Goal: Task Accomplishment & Management: Manage account settings

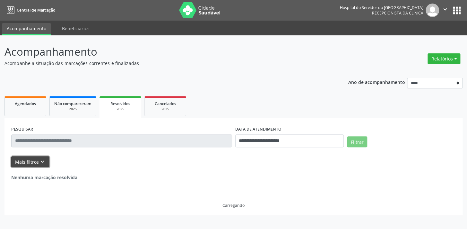
click at [33, 162] on button "Mais filtros keyboard_arrow_down" at bounding box center [30, 161] width 38 height 11
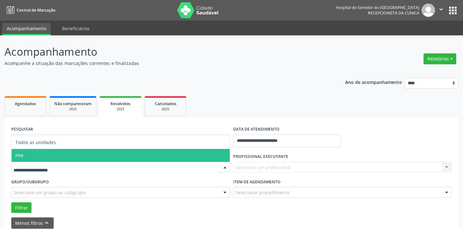
click at [90, 153] on span "Hse" at bounding box center [121, 155] width 218 height 13
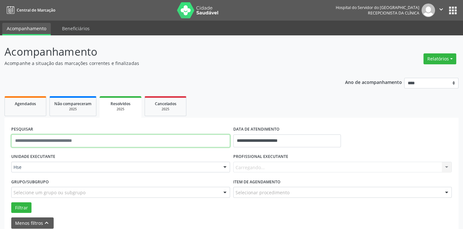
click at [103, 142] on input "text" at bounding box center [120, 140] width 219 height 13
type input "**********"
click at [11, 202] on button "Filtrar" at bounding box center [21, 207] width 20 height 11
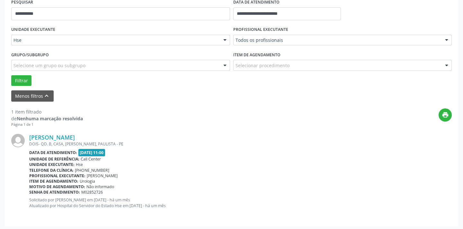
scroll to position [128, 0]
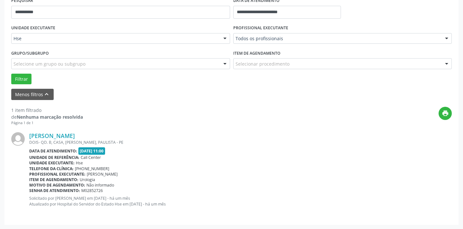
drag, startPoint x: 86, startPoint y: 173, endPoint x: 147, endPoint y: 173, distance: 61.4
click at [147, 173] on div "Profissional executante: Benhur Rosendo Gomes de Lima" at bounding box center [240, 173] width 422 height 5
drag, startPoint x: 147, startPoint y: 167, endPoint x: 133, endPoint y: 169, distance: 14.3
drag, startPoint x: 133, startPoint y: 169, endPoint x: 327, endPoint y: 84, distance: 212.0
click at [327, 84] on div "Filtrar" at bounding box center [232, 79] width 444 height 11
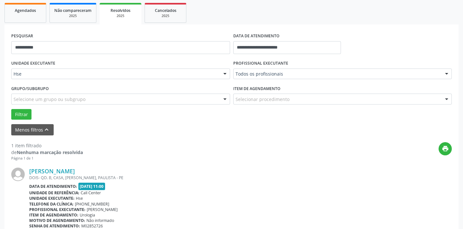
scroll to position [12, 0]
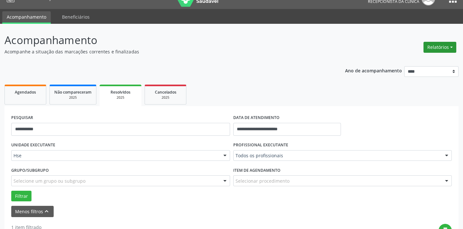
click at [445, 46] on button "Relatórios" at bounding box center [439, 47] width 33 height 11
click at [430, 59] on link "Agendamentos" at bounding box center [421, 60] width 69 height 9
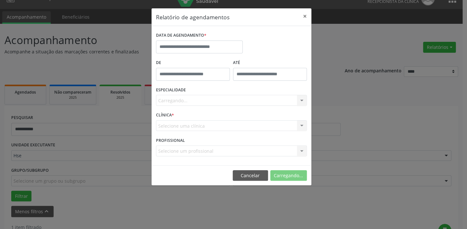
click at [195, 39] on label "DATA DE AGENDAMENTO *" at bounding box center [181, 36] width 50 height 10
click at [199, 45] on input "text" at bounding box center [199, 46] width 87 height 13
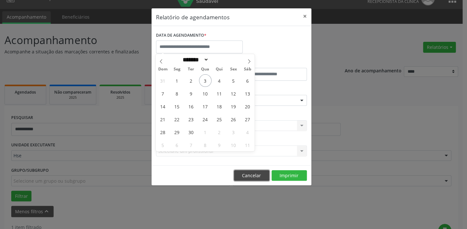
click at [244, 174] on button "Cancelar" at bounding box center [251, 175] width 35 height 11
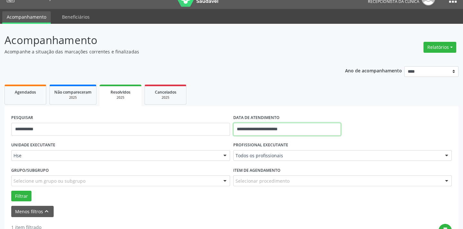
click at [262, 126] on input "**********" at bounding box center [287, 129] width 108 height 13
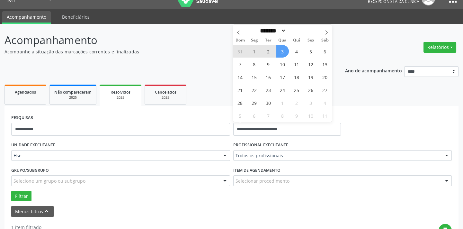
click at [283, 52] on span "3" at bounding box center [282, 51] width 13 height 13
type input "**********"
click at [283, 52] on span "3" at bounding box center [282, 51] width 13 height 13
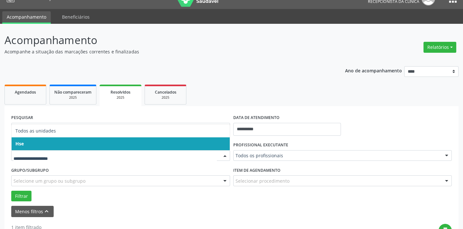
click at [129, 152] on input "text" at bounding box center [114, 158] width 203 height 13
click at [128, 144] on span "Hse" at bounding box center [121, 143] width 218 height 13
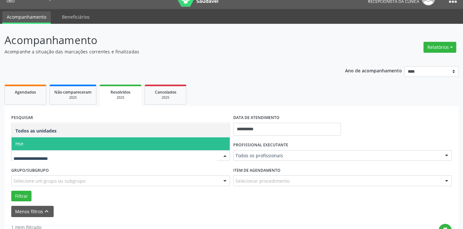
click at [127, 151] on div at bounding box center [120, 155] width 219 height 11
click at [121, 142] on span "Hse" at bounding box center [121, 143] width 218 height 13
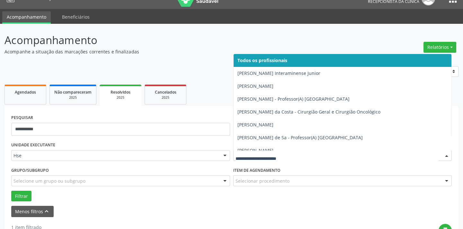
type input "*"
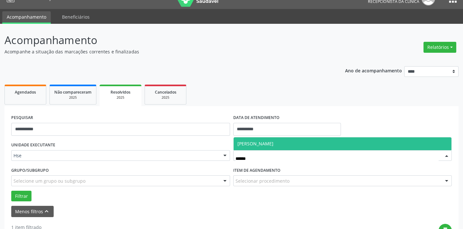
type input "*******"
click at [259, 141] on span "[PERSON_NAME]" at bounding box center [255, 143] width 36 height 6
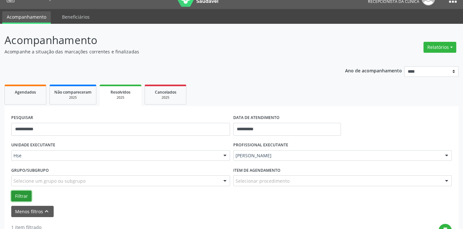
click at [21, 196] on button "Filtrar" at bounding box center [21, 195] width 20 height 11
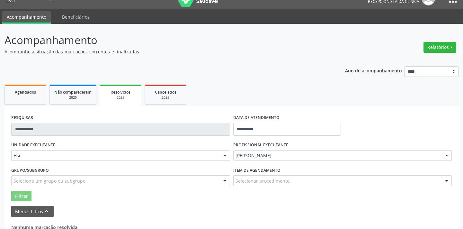
click at [50, 129] on input "**********" at bounding box center [120, 129] width 219 height 13
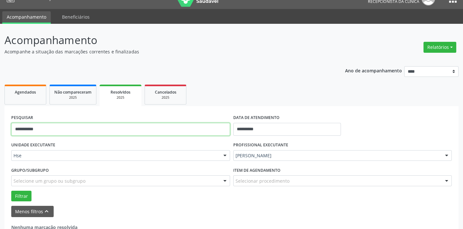
click at [50, 129] on input "**********" at bounding box center [120, 129] width 219 height 13
click at [21, 189] on div "Grupo/Subgrupo Selecione um grupo ou subgrupo Todos os grupos e subgrupos Nenhu…" at bounding box center [121, 177] width 222 height 25
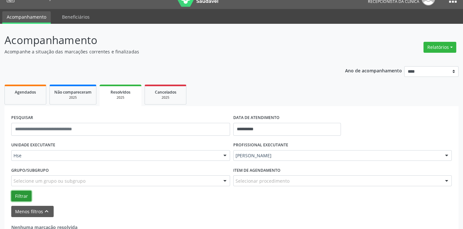
click at [20, 193] on button "Filtrar" at bounding box center [21, 195] width 20 height 11
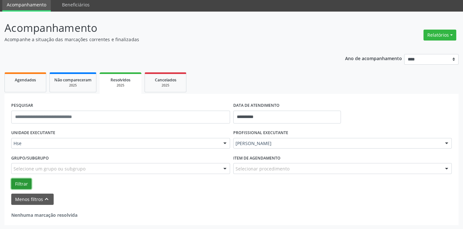
click at [27, 181] on button "Filtrar" at bounding box center [21, 183] width 20 height 11
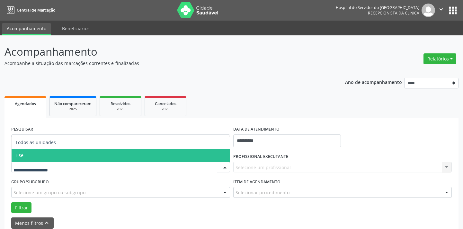
scroll to position [21, 0]
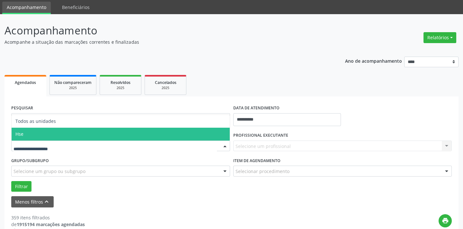
click at [37, 130] on span "Hse" at bounding box center [121, 134] width 218 height 13
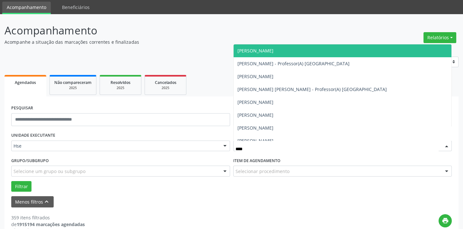
type input "*****"
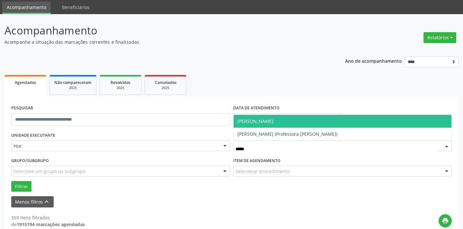
click at [257, 122] on span "[PERSON_NAME]" at bounding box center [255, 121] width 36 height 6
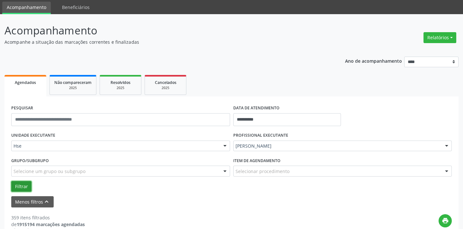
click at [27, 187] on button "Filtrar" at bounding box center [21, 186] width 20 height 11
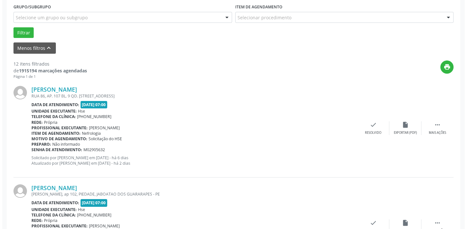
scroll to position [196, 0]
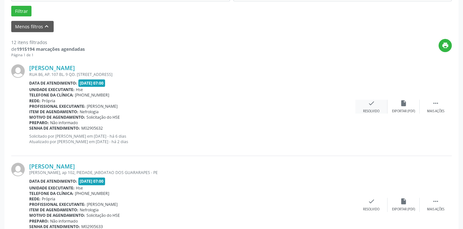
click at [362, 103] on div "check Resolvido" at bounding box center [371, 107] width 32 height 14
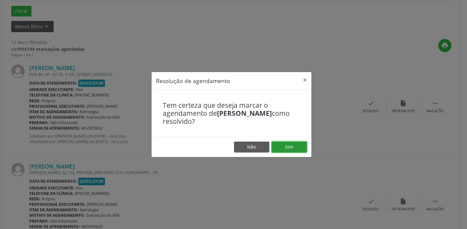
click at [301, 148] on button "Sim" at bounding box center [289, 146] width 35 height 11
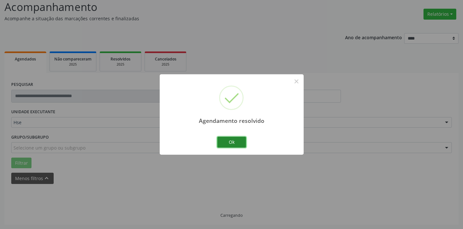
click at [236, 141] on button "Ok" at bounding box center [231, 142] width 29 height 11
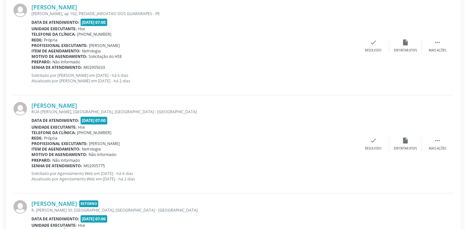
scroll to position [226, 0]
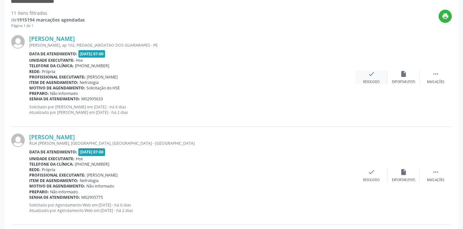
click at [379, 77] on div "check Resolvido" at bounding box center [371, 77] width 32 height 14
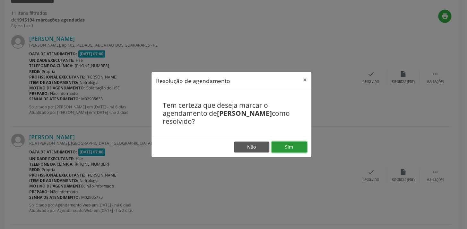
click at [295, 144] on button "Sim" at bounding box center [289, 146] width 35 height 11
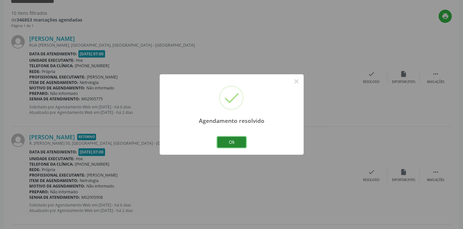
click at [237, 145] on button "Ok" at bounding box center [231, 142] width 29 height 11
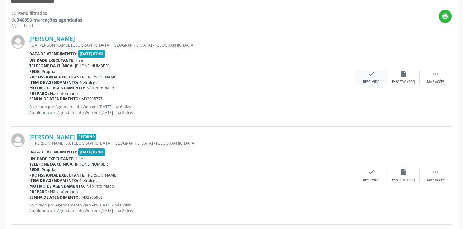
click at [375, 73] on div "check Resolvido" at bounding box center [371, 77] width 32 height 14
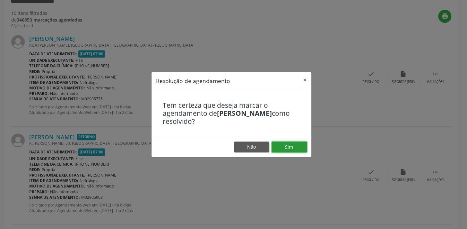
click at [286, 149] on button "Sim" at bounding box center [289, 146] width 35 height 11
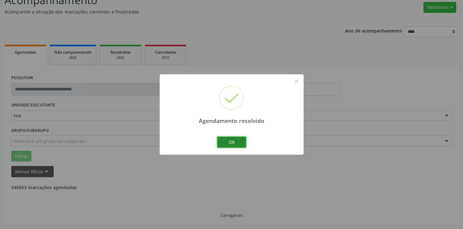
click at [236, 143] on button "Ok" at bounding box center [231, 142] width 29 height 11
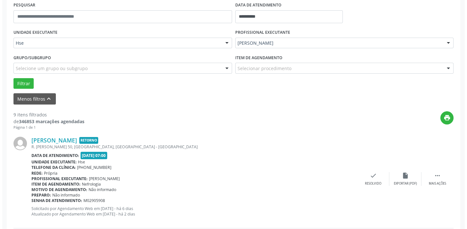
scroll to position [168, 0]
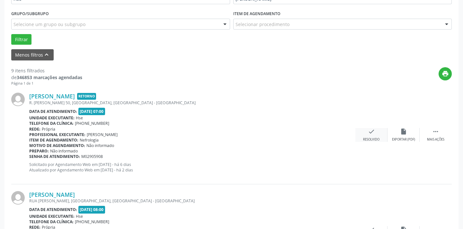
click at [376, 134] on div "check Resolvido" at bounding box center [371, 135] width 32 height 14
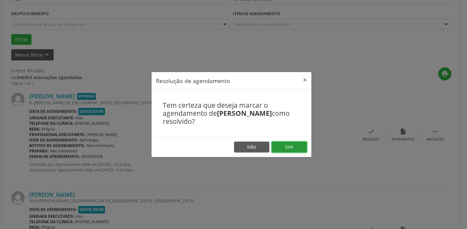
click at [288, 149] on button "Sim" at bounding box center [289, 146] width 35 height 11
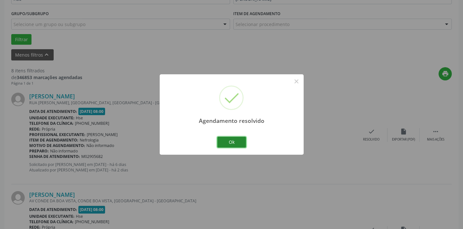
click at [224, 138] on button "Ok" at bounding box center [231, 142] width 29 height 11
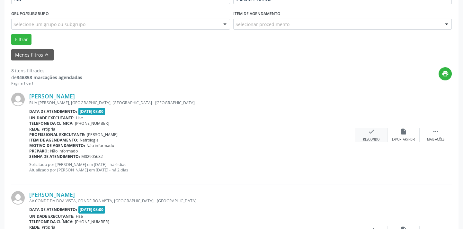
click at [379, 135] on div "check Resolvido" at bounding box center [371, 135] width 32 height 14
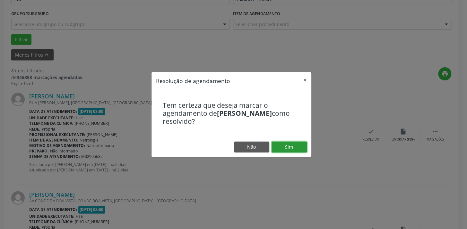
click at [297, 149] on button "Sim" at bounding box center [289, 146] width 35 height 11
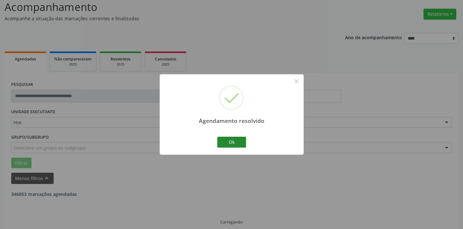
scroll to position [51, 0]
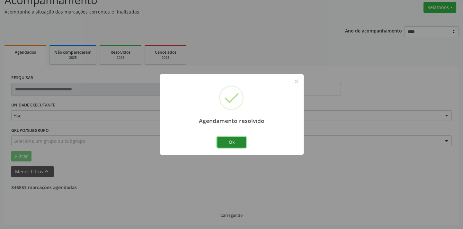
click at [231, 143] on button "Ok" at bounding box center [231, 142] width 29 height 11
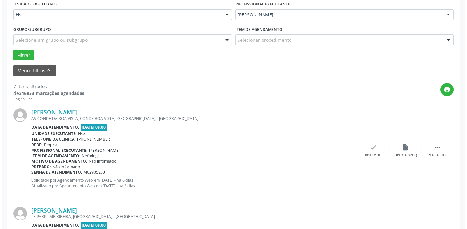
scroll to position [168, 0]
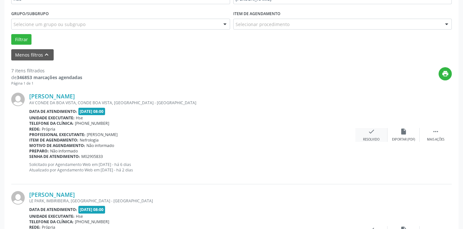
click at [361, 135] on div "check Resolvido" at bounding box center [371, 135] width 32 height 14
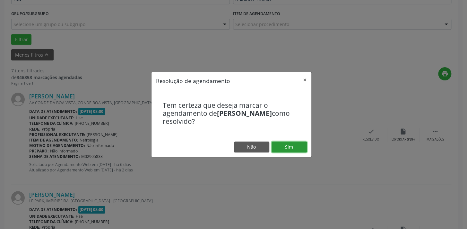
click at [305, 146] on button "Sim" at bounding box center [289, 146] width 35 height 11
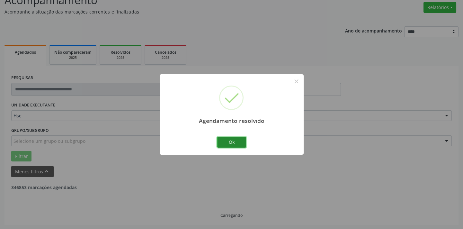
click at [224, 143] on button "Ok" at bounding box center [231, 142] width 29 height 11
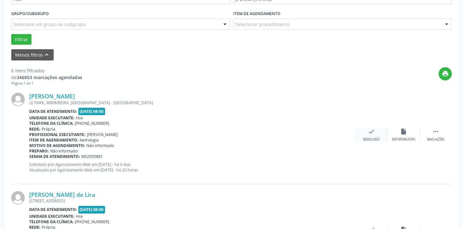
click at [373, 139] on div "Resolvido" at bounding box center [371, 139] width 16 height 4
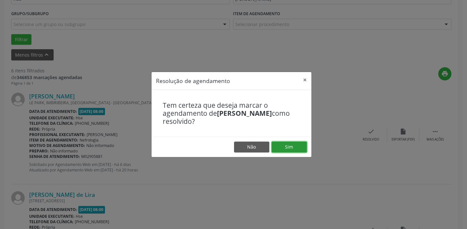
click at [281, 146] on button "Sim" at bounding box center [289, 146] width 35 height 11
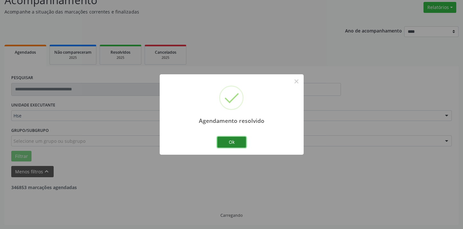
click at [236, 141] on button "Ok" at bounding box center [231, 142] width 29 height 11
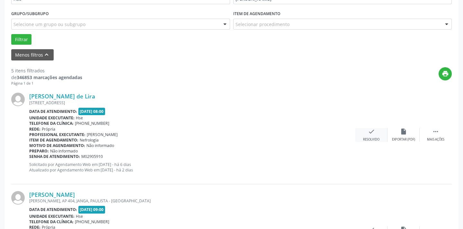
click at [368, 137] on div "Resolvido" at bounding box center [371, 139] width 16 height 4
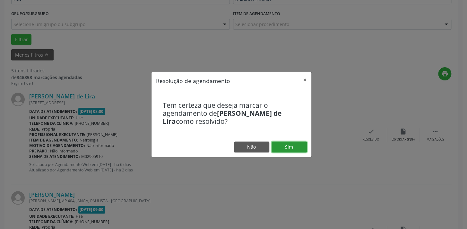
click at [302, 148] on button "Sim" at bounding box center [289, 146] width 35 height 11
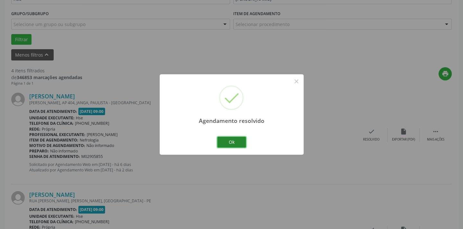
click at [241, 142] on button "Ok" at bounding box center [231, 142] width 29 height 11
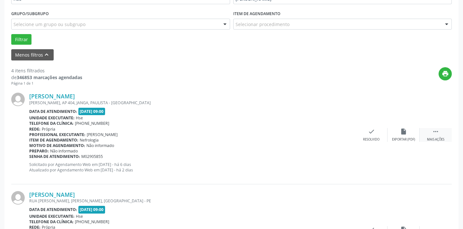
drag, startPoint x: 432, startPoint y: 133, endPoint x: 424, endPoint y: 135, distance: 8.5
click at [432, 133] on icon "" at bounding box center [435, 131] width 7 height 7
click at [416, 136] on div "alarm_off Não compareceu" at bounding box center [403, 135] width 32 height 14
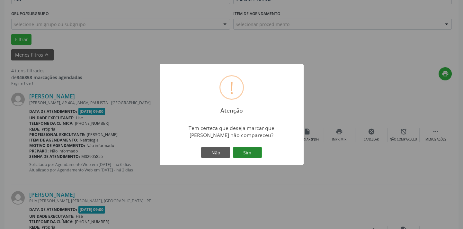
click at [258, 153] on button "Sim" at bounding box center [247, 152] width 29 height 11
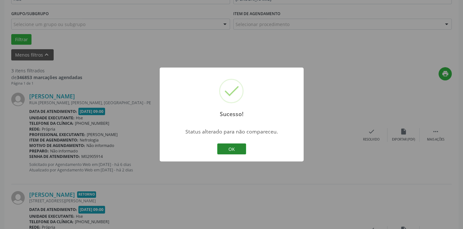
click at [231, 151] on button "OK" at bounding box center [231, 148] width 29 height 11
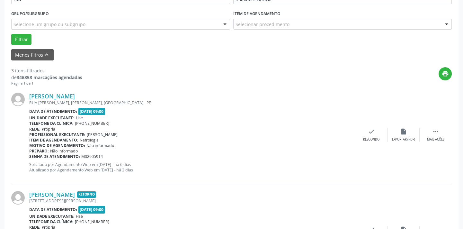
click at [373, 126] on div "[PERSON_NAME] RUA [PERSON_NAME], [PERSON_NAME], [GEOGRAPHIC_DATA] - PE Data de …" at bounding box center [231, 135] width 440 height 98
click at [370, 131] on icon "check" at bounding box center [371, 131] width 7 height 7
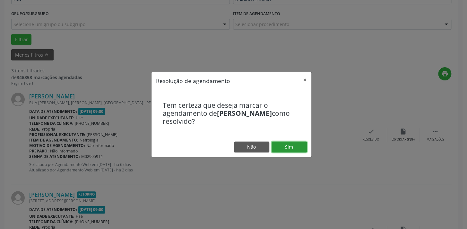
click at [292, 141] on button "Sim" at bounding box center [289, 146] width 35 height 11
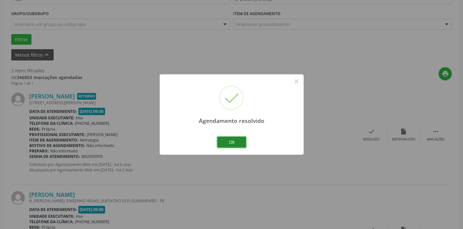
click at [241, 142] on button "Ok" at bounding box center [231, 142] width 29 height 11
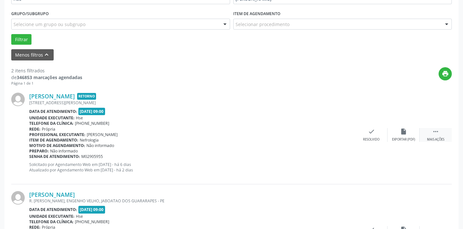
click at [440, 135] on div " Mais ações" at bounding box center [436, 135] width 32 height 14
click at [408, 137] on div "Não compareceu" at bounding box center [403, 139] width 27 height 4
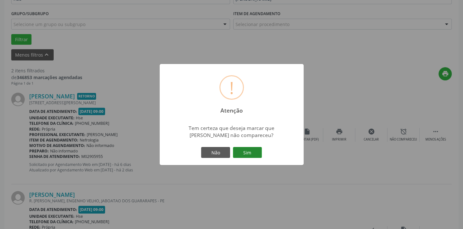
click at [245, 155] on button "Sim" at bounding box center [247, 152] width 29 height 11
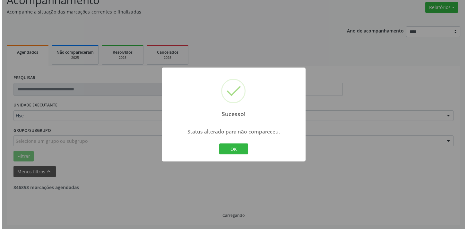
scroll to position [134, 0]
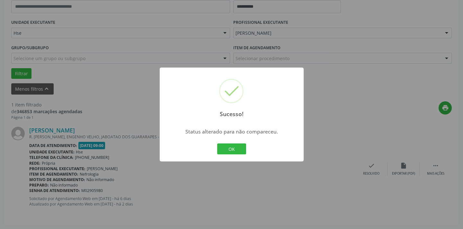
click at [241, 154] on div "OK Cancel" at bounding box center [232, 148] width 32 height 13
click at [240, 151] on button "OK" at bounding box center [231, 148] width 29 height 11
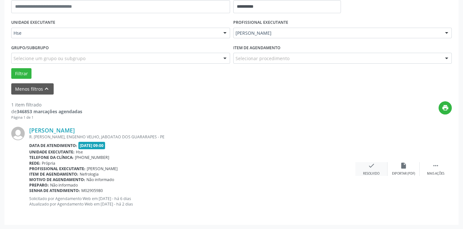
click at [370, 165] on icon "check" at bounding box center [371, 165] width 7 height 7
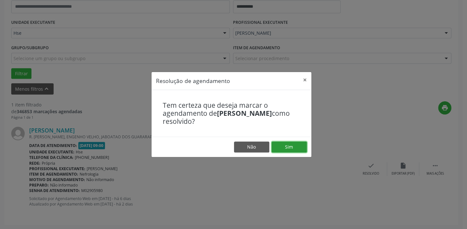
click at [295, 144] on button "Sim" at bounding box center [289, 146] width 35 height 11
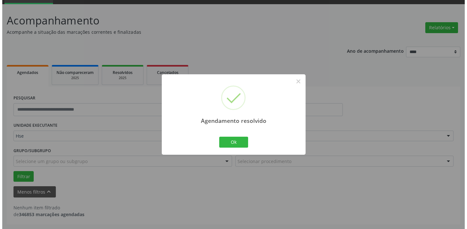
scroll to position [31, 0]
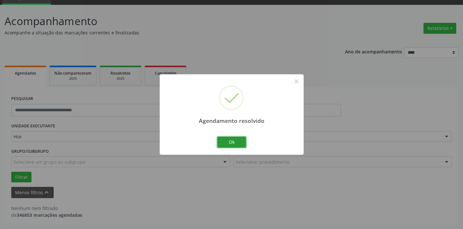
click at [226, 141] on button "Ok" at bounding box center [231, 142] width 29 height 11
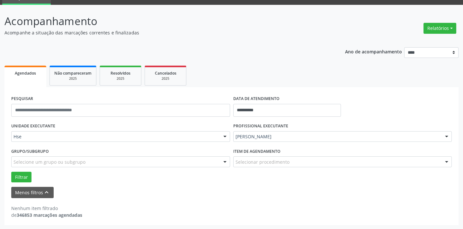
drag, startPoint x: 430, startPoint y: 27, endPoint x: 429, endPoint y: 35, distance: 8.3
click at [430, 27] on button "Relatórios" at bounding box center [439, 28] width 33 height 11
click at [427, 44] on link "Agendamentos" at bounding box center [421, 41] width 69 height 9
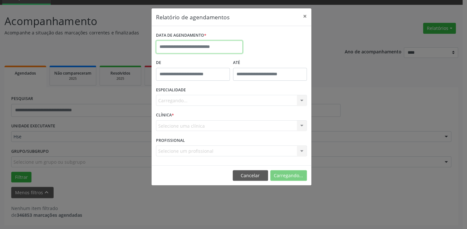
click at [196, 47] on input "text" at bounding box center [199, 46] width 87 height 13
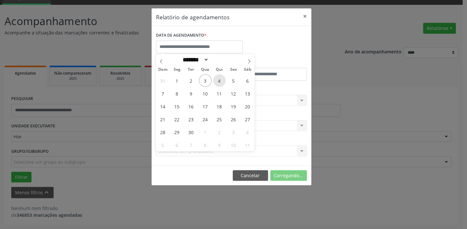
click at [222, 80] on span "4" at bounding box center [219, 80] width 13 height 13
type input "**********"
click at [222, 80] on span "4" at bounding box center [219, 80] width 13 height 13
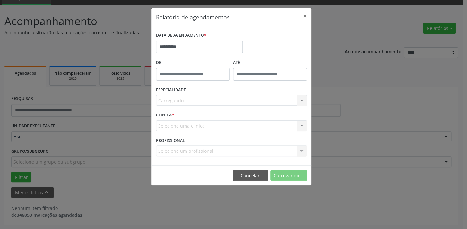
click at [204, 101] on div "Carregando... Nenhum resultado encontrado para: " " Não há nenhuma opção para s…" at bounding box center [231, 100] width 151 height 11
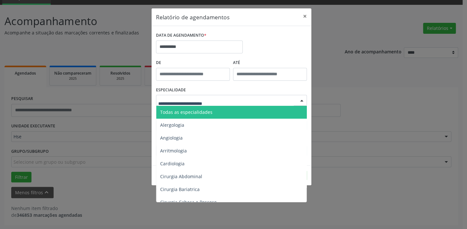
click at [206, 109] on span "Todas as especialidades" at bounding box center [186, 112] width 52 height 6
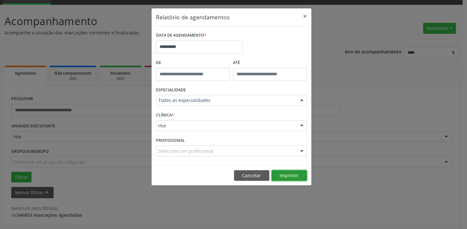
click at [286, 175] on button "Imprimir" at bounding box center [289, 175] width 35 height 11
click at [193, 42] on input "**********" at bounding box center [199, 46] width 87 height 13
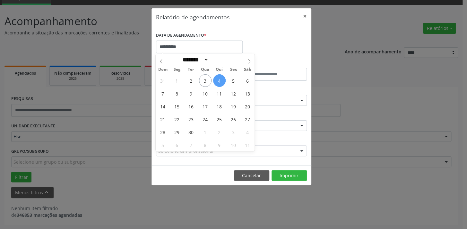
click at [242, 31] on div "DATA DE AGENDAMENTO *" at bounding box center [199, 36] width 87 height 10
